Goal: Task Accomplishment & Management: Manage account settings

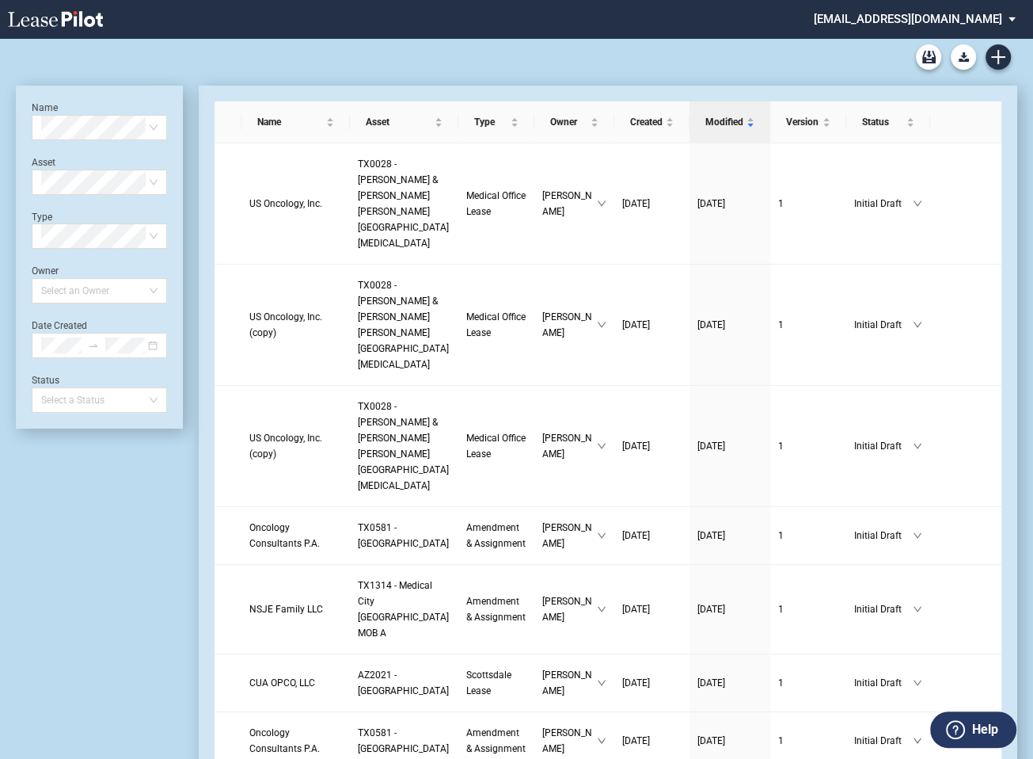
click at [905, 16] on md-select "healthpeak@leasepilot.co Change Password 2-Factor Authentication Admin Area For…" at bounding box center [920, 18] width 217 height 36
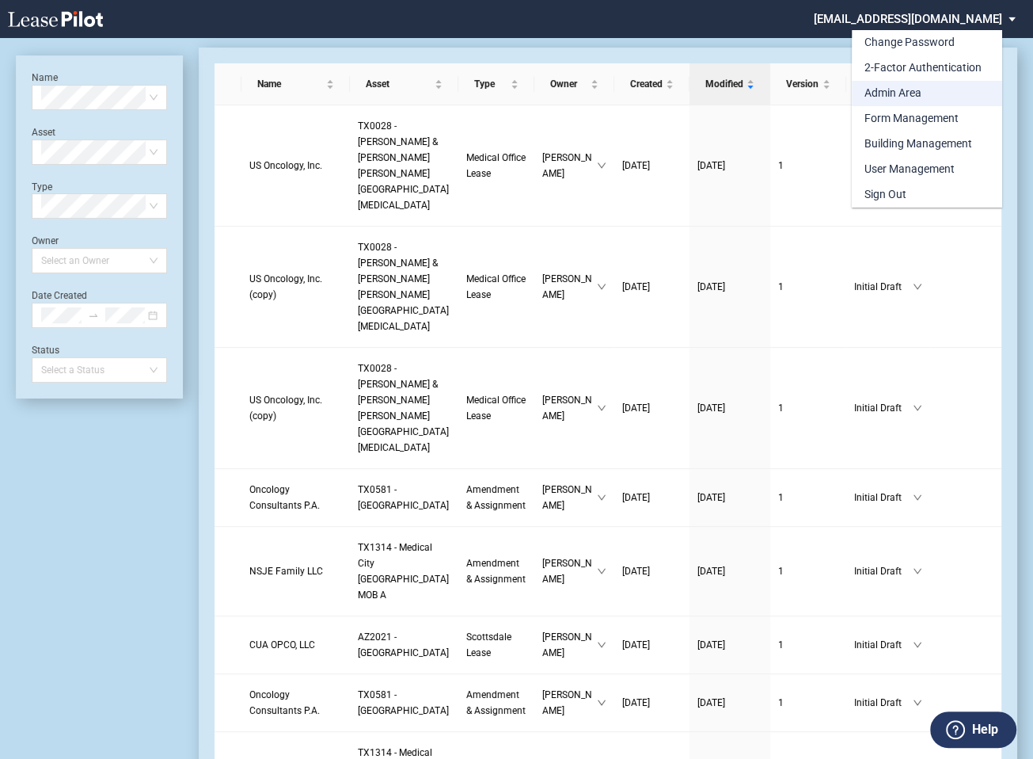
click at [885, 92] on div "Admin Area" at bounding box center [893, 94] width 57 height 16
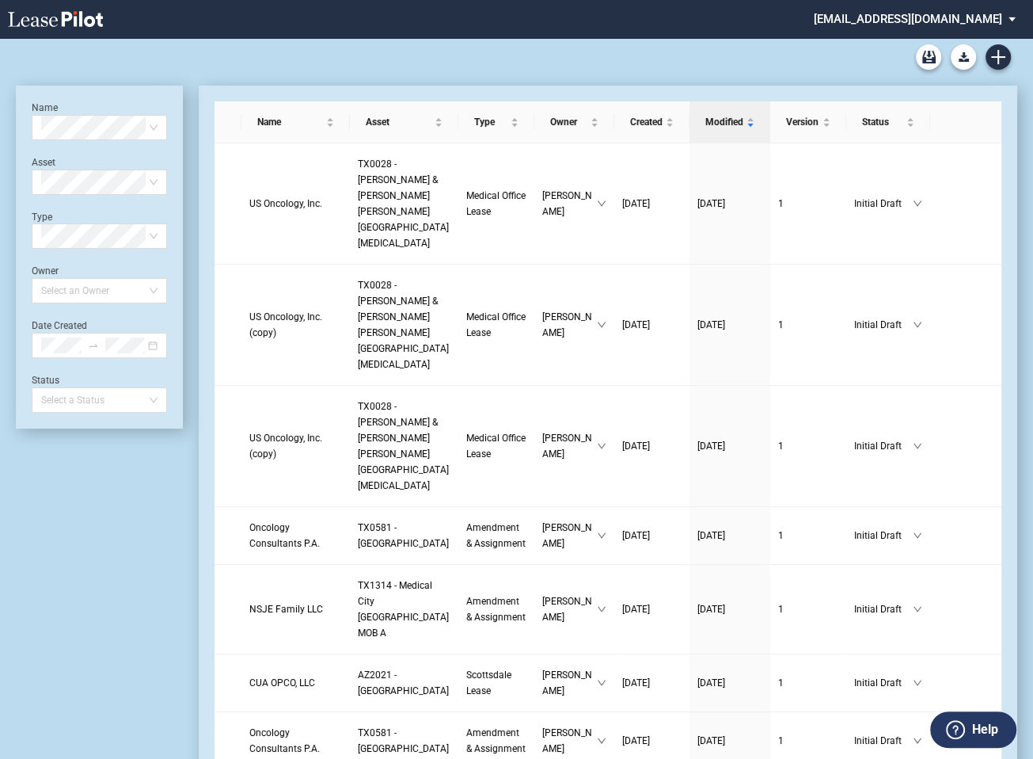
scroll to position [38, 0]
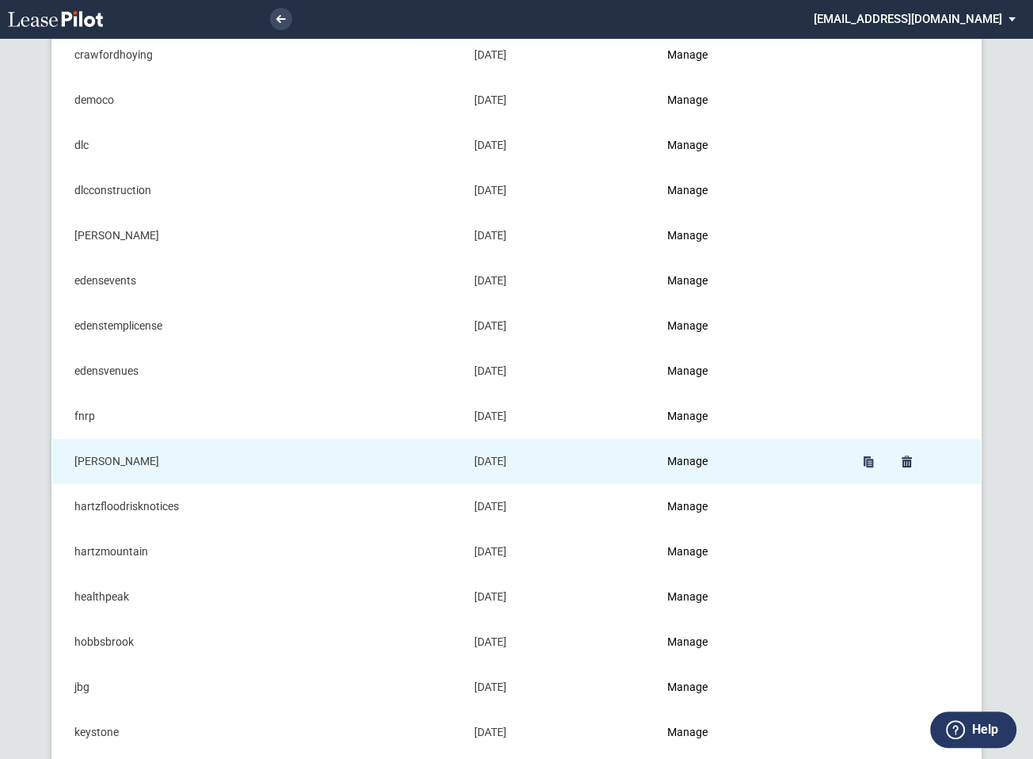
scroll to position [457, 0]
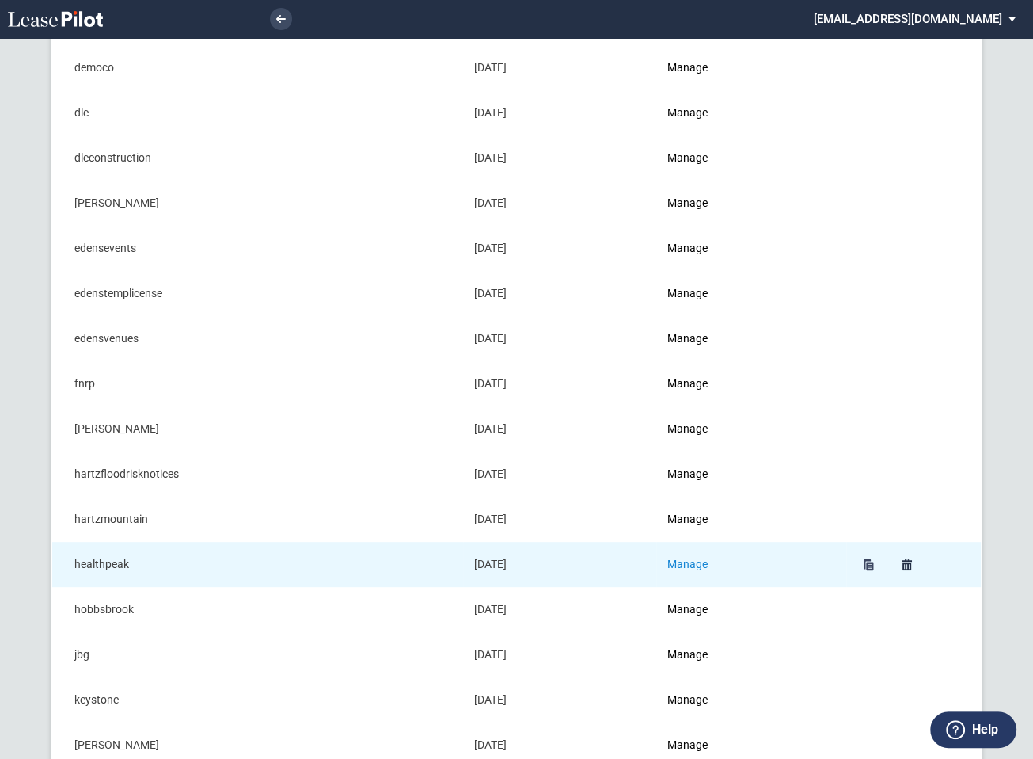
click at [685, 559] on link "Manage" at bounding box center [687, 563] width 40 height 13
